Goal: Book appointment/travel/reservation

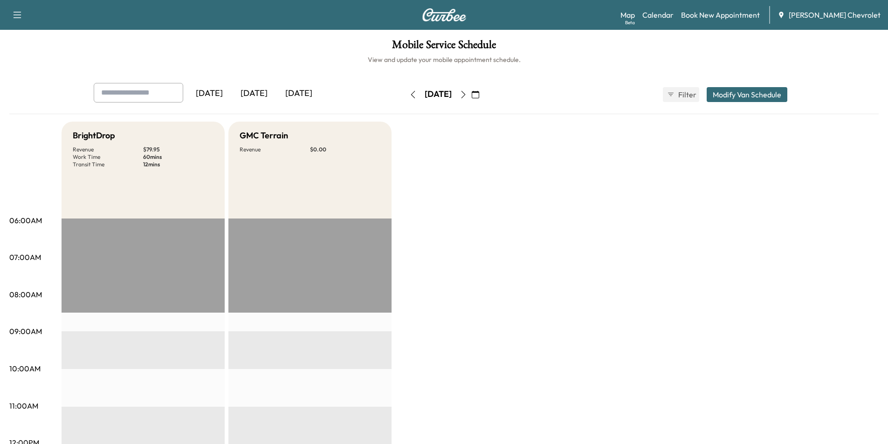
click at [483, 89] on button "button" at bounding box center [475, 94] width 16 height 15
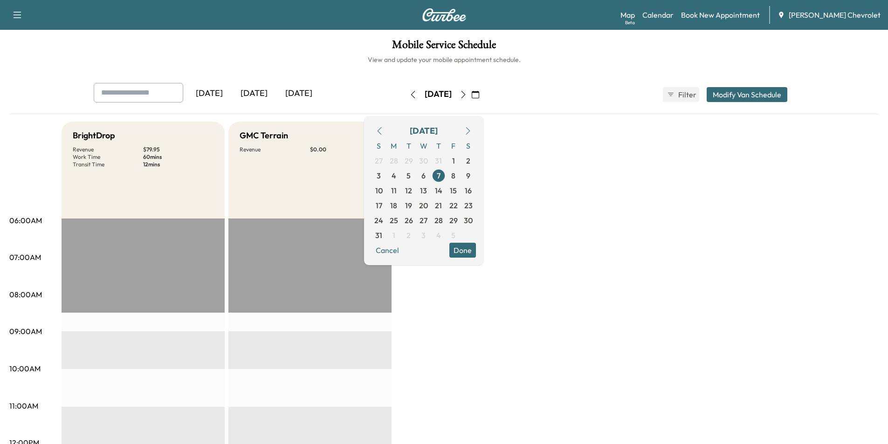
click at [476, 126] on button "button" at bounding box center [468, 131] width 16 height 15
click at [413, 207] on span "23" at bounding box center [409, 205] width 8 height 11
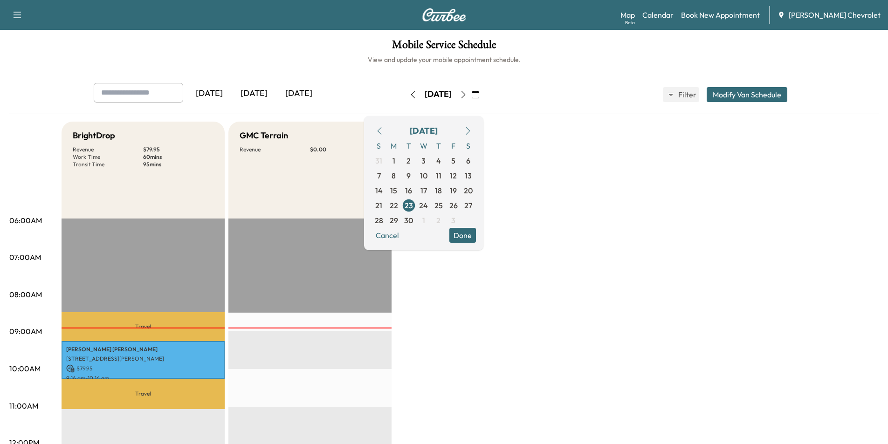
click at [476, 240] on button "Done" at bounding box center [462, 235] width 27 height 15
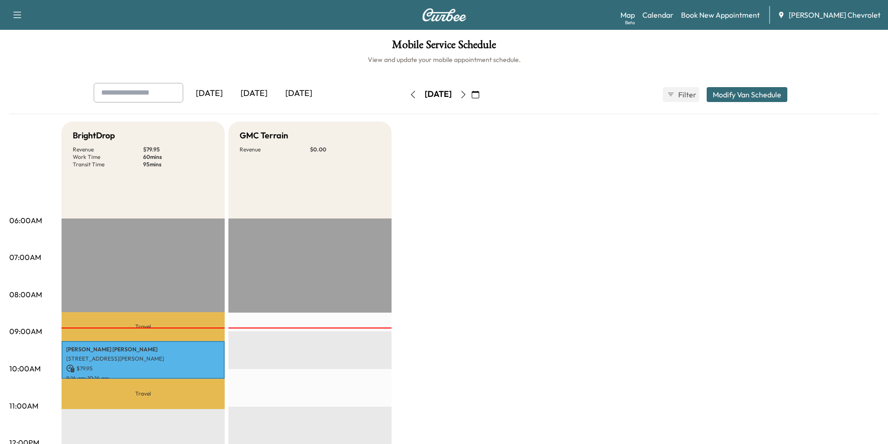
click at [467, 96] on icon "button" at bounding box center [463, 94] width 7 height 7
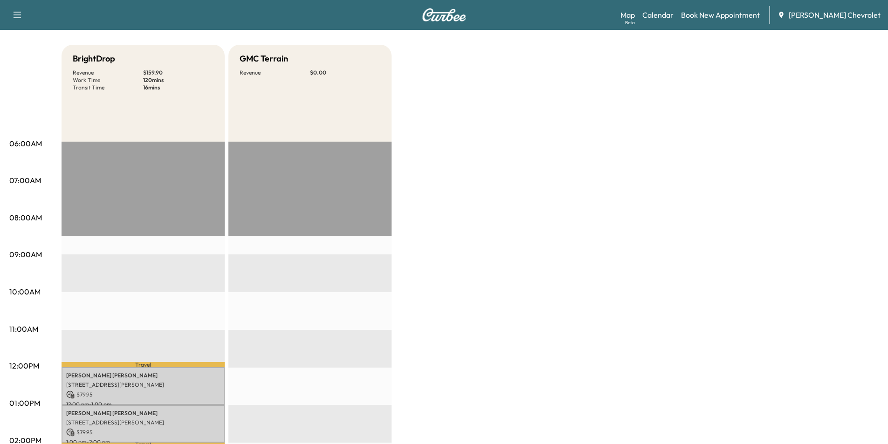
scroll to position [47, 0]
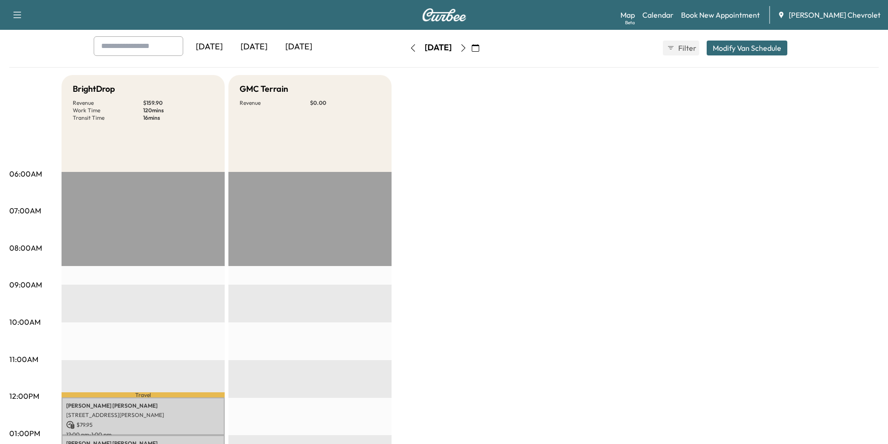
click at [467, 50] on icon "button" at bounding box center [463, 47] width 7 height 7
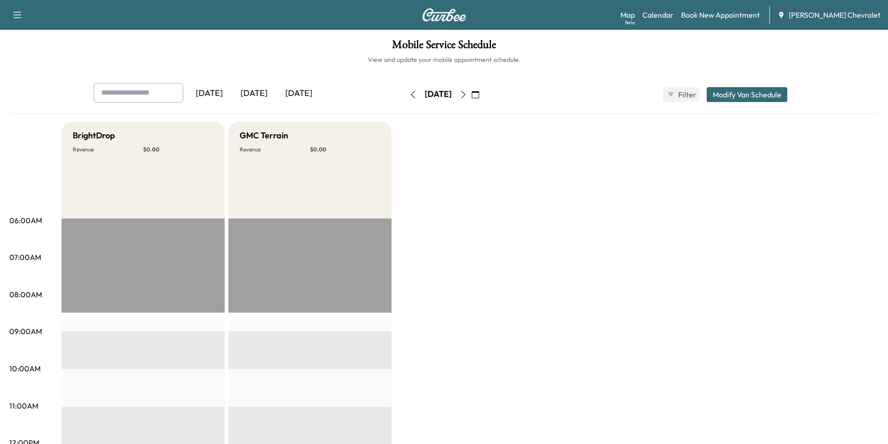
click at [471, 98] on button "button" at bounding box center [463, 94] width 16 height 15
